Goal: Use online tool/utility: Utilize a website feature to perform a specific function

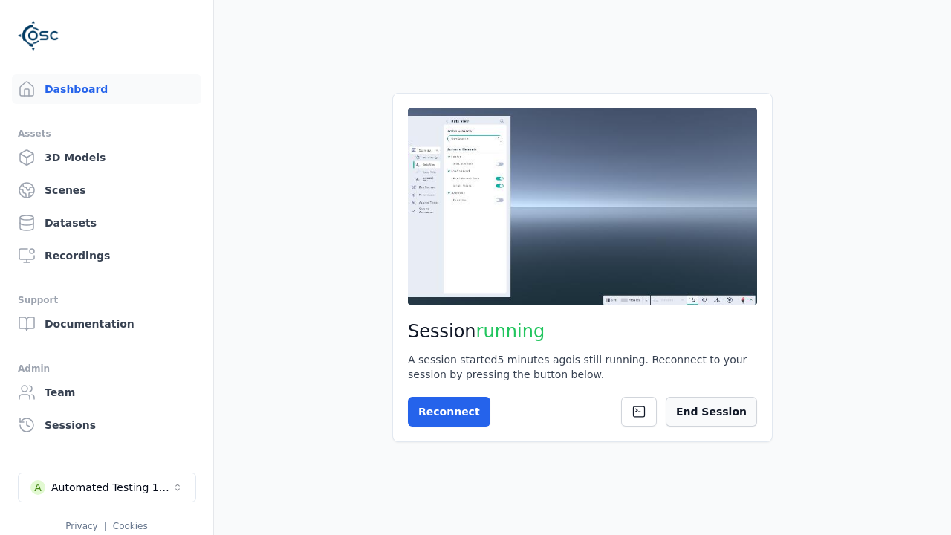
click at [713, 415] on button "End Session" at bounding box center [711, 412] width 91 height 30
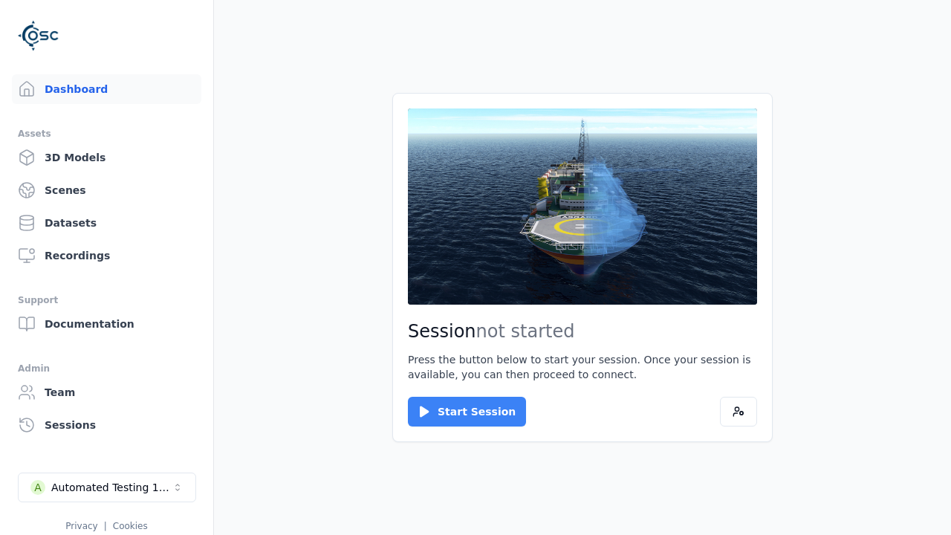
click at [458, 412] on button "Start Session" at bounding box center [467, 412] width 118 height 30
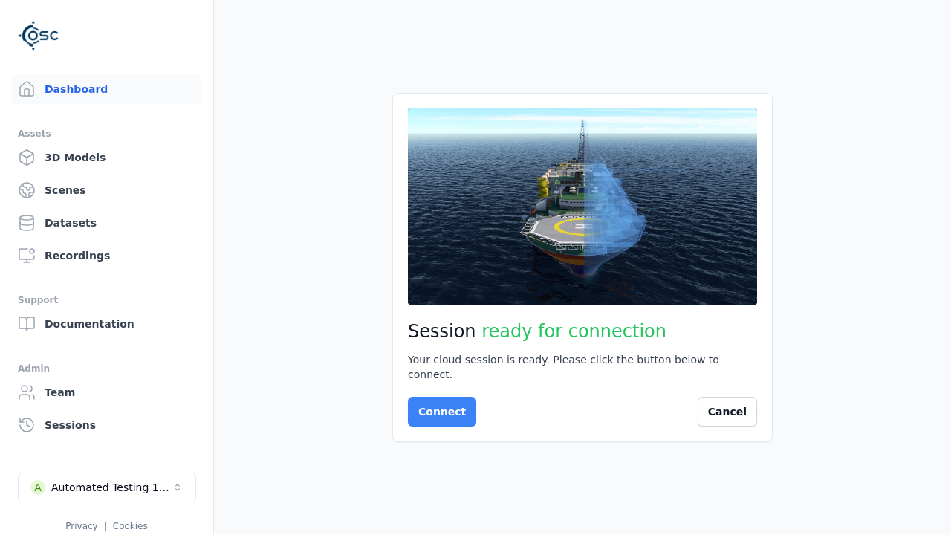
click at [438, 404] on button "Connect" at bounding box center [442, 412] width 68 height 30
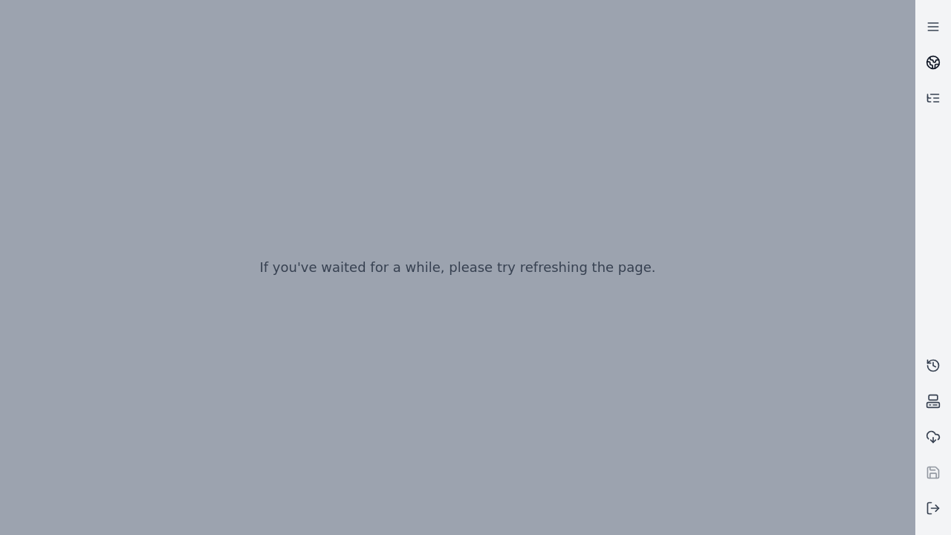
click at [933, 62] on icon at bounding box center [934, 59] width 9 height 5
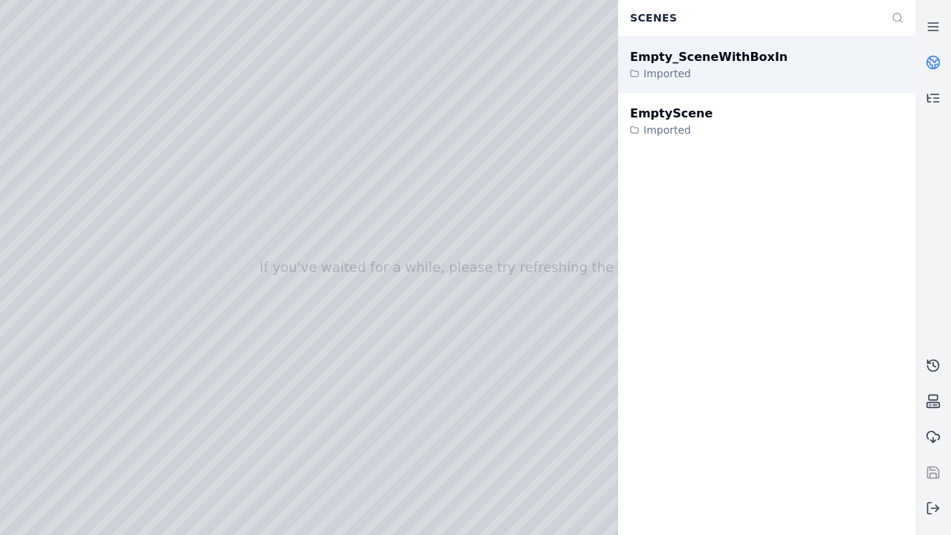
click at [693, 56] on div "Empty_SceneWithBoxIn" at bounding box center [709, 57] width 158 height 18
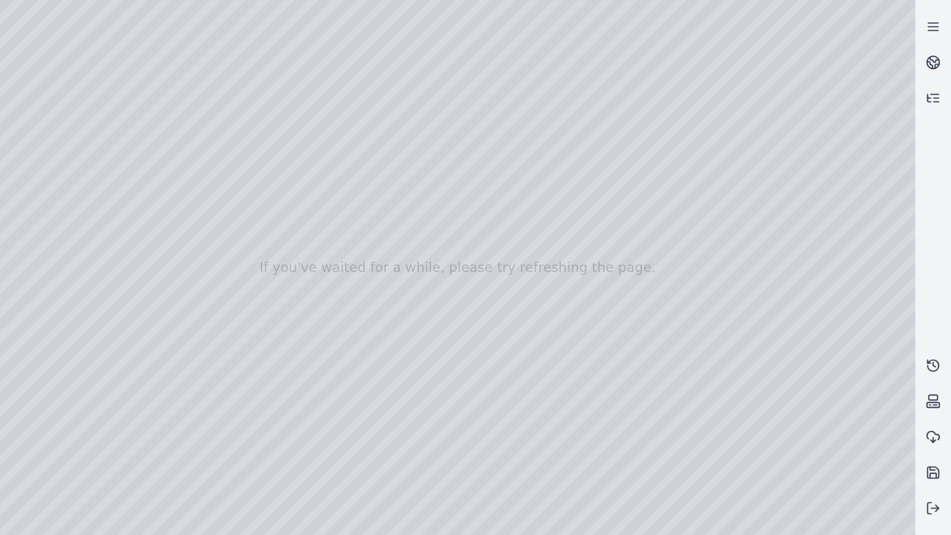
click at [43, 111] on div at bounding box center [458, 267] width 916 height 535
click at [62, 158] on div at bounding box center [458, 267] width 916 height 535
click at [239, 250] on div at bounding box center [458, 267] width 916 height 535
click at [62, 158] on div at bounding box center [458, 267] width 916 height 535
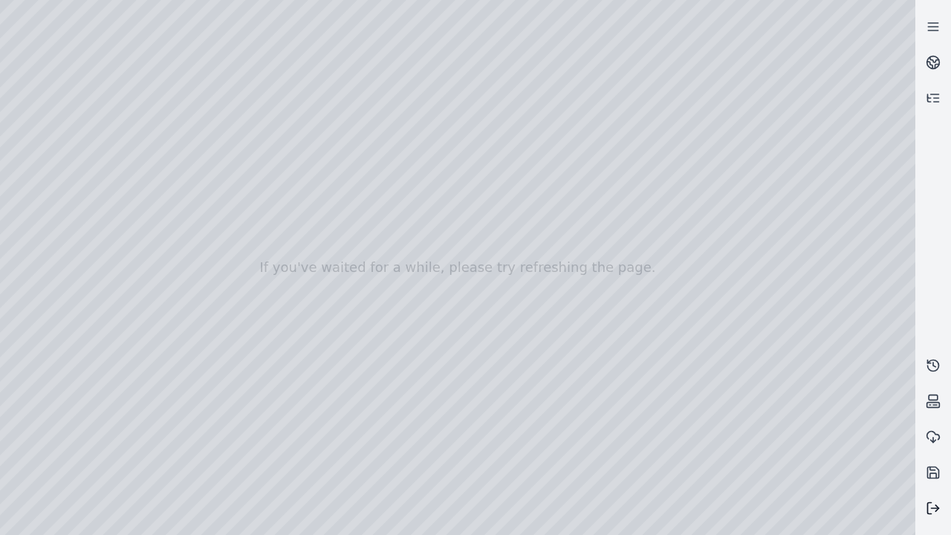
click at [933, 508] on line at bounding box center [935, 508] width 7 height 0
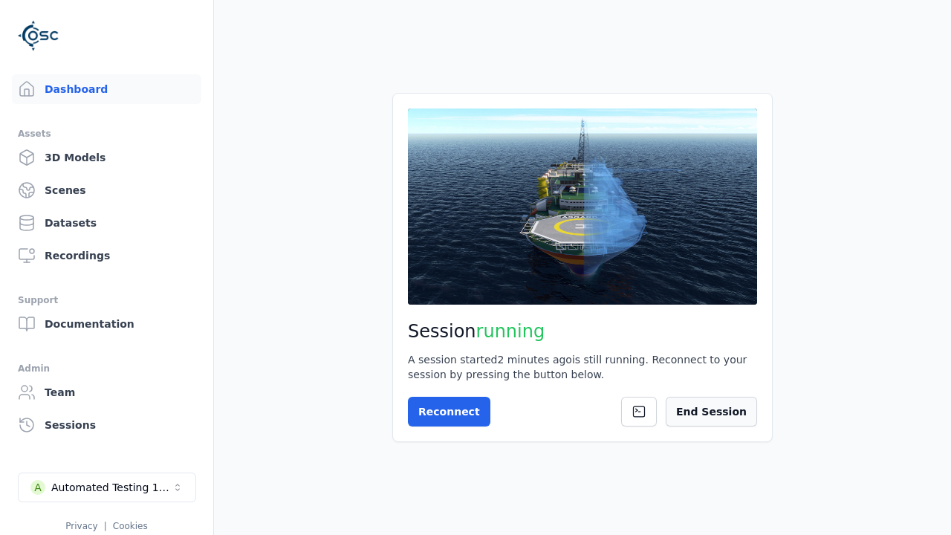
click at [719, 412] on button "End Session" at bounding box center [711, 412] width 91 height 30
